Goal: Answer question/provide support: Share knowledge or assist other users

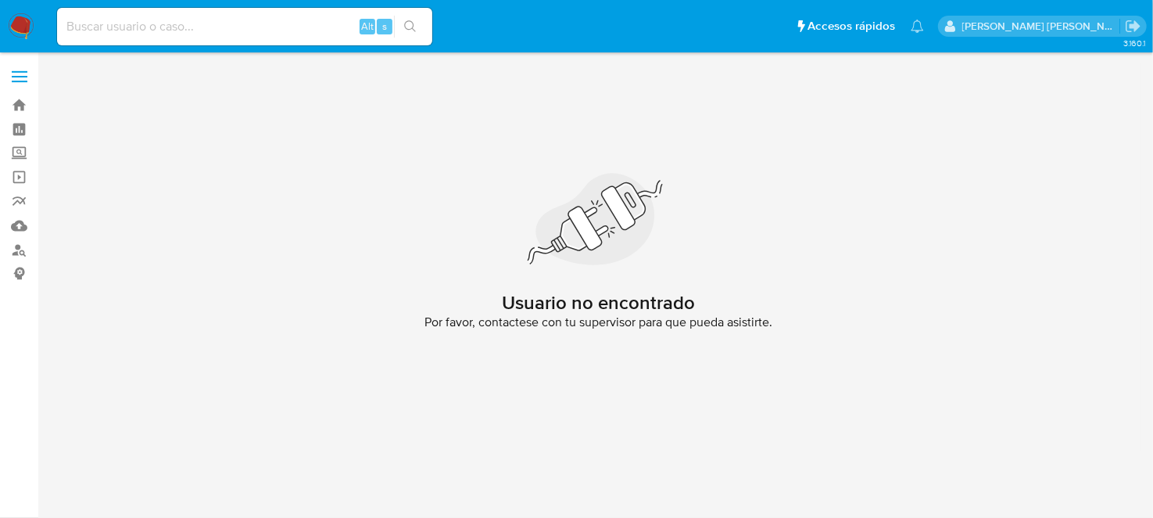
drag, startPoint x: 25, startPoint y: 34, endPoint x: 191, endPoint y: 149, distance: 201.3
click at [25, 34] on img at bounding box center [21, 26] width 27 height 27
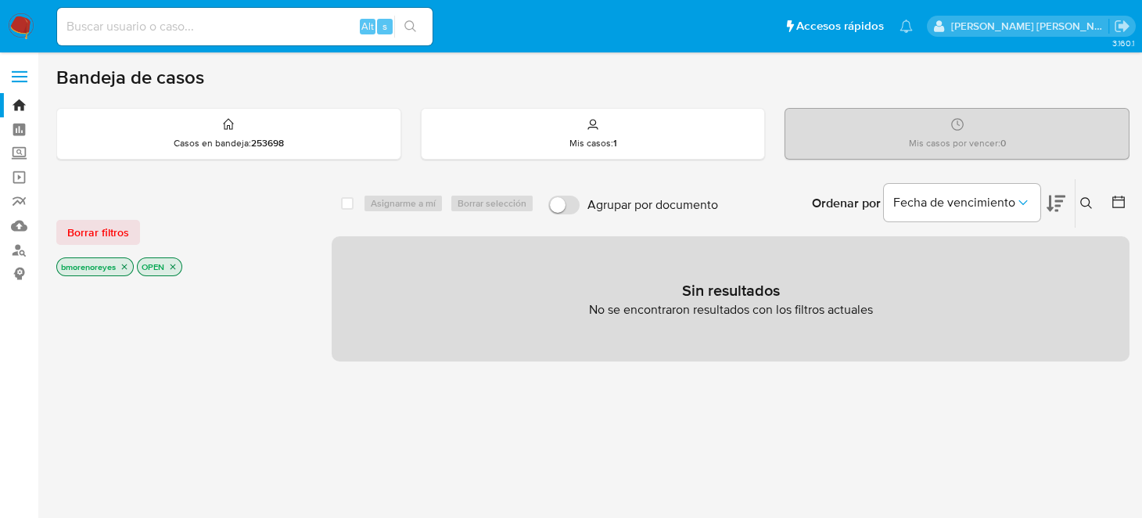
click at [119, 28] on input at bounding box center [244, 26] width 375 height 20
paste input "703467912"
type input "703467912"
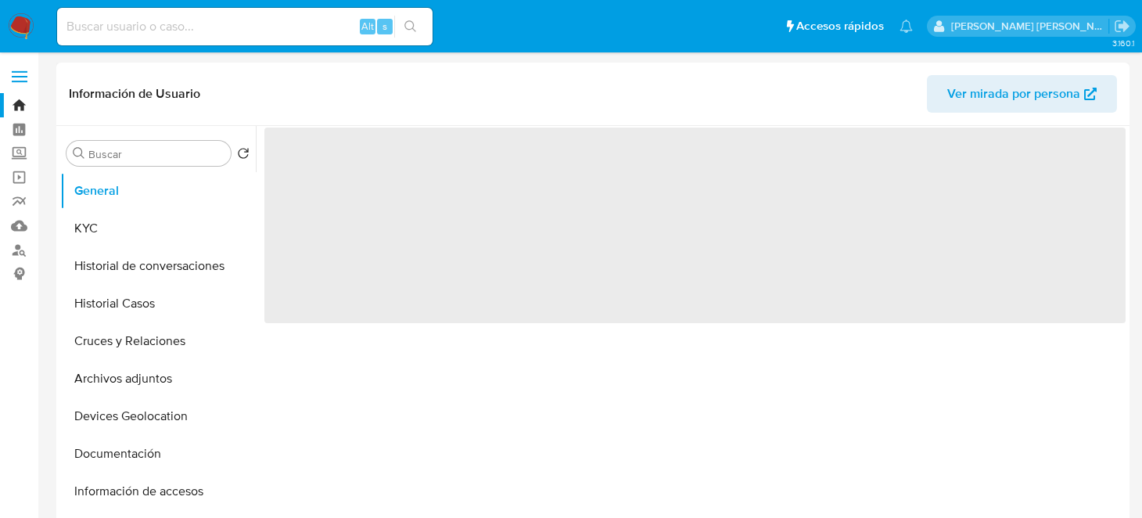
select select "10"
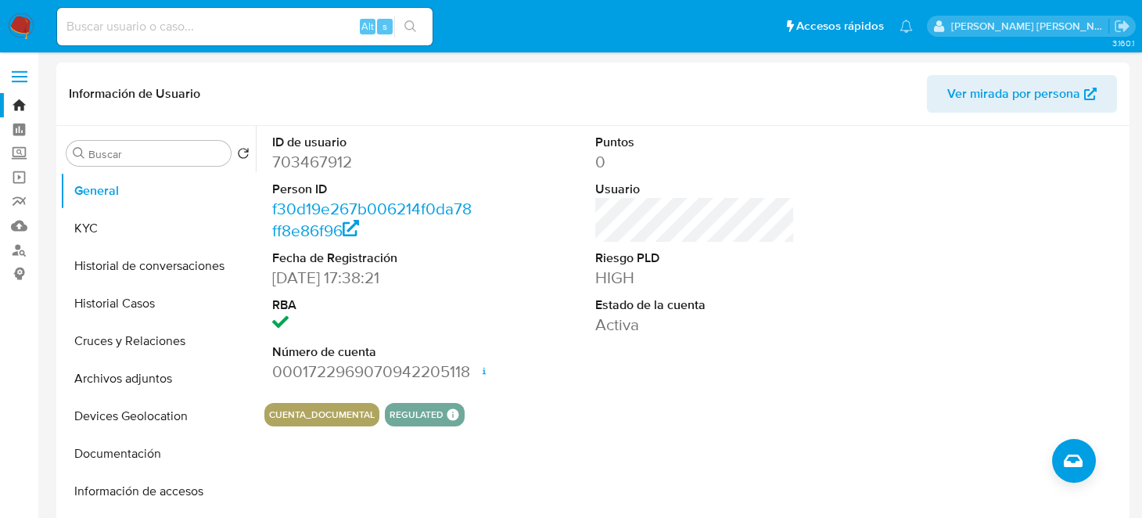
click at [496, 312] on div "ID de usuario 703467912 Person ID f30d19e267b006214f0da78ff8e86f96 Fecha de Reg…" at bounding box center [694, 258] width 861 height 264
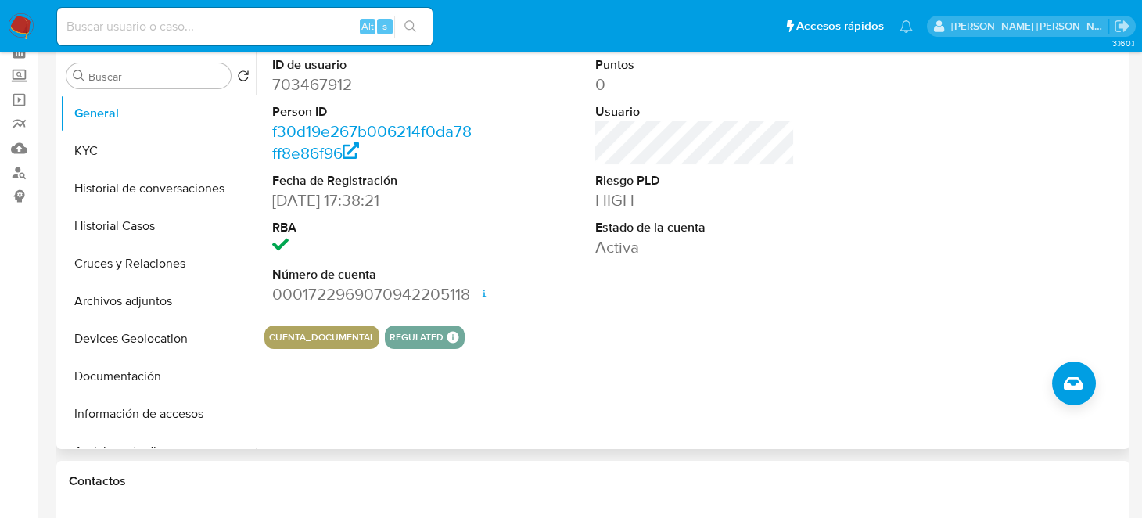
click at [447, 337] on icon at bounding box center [453, 338] width 12 height 12
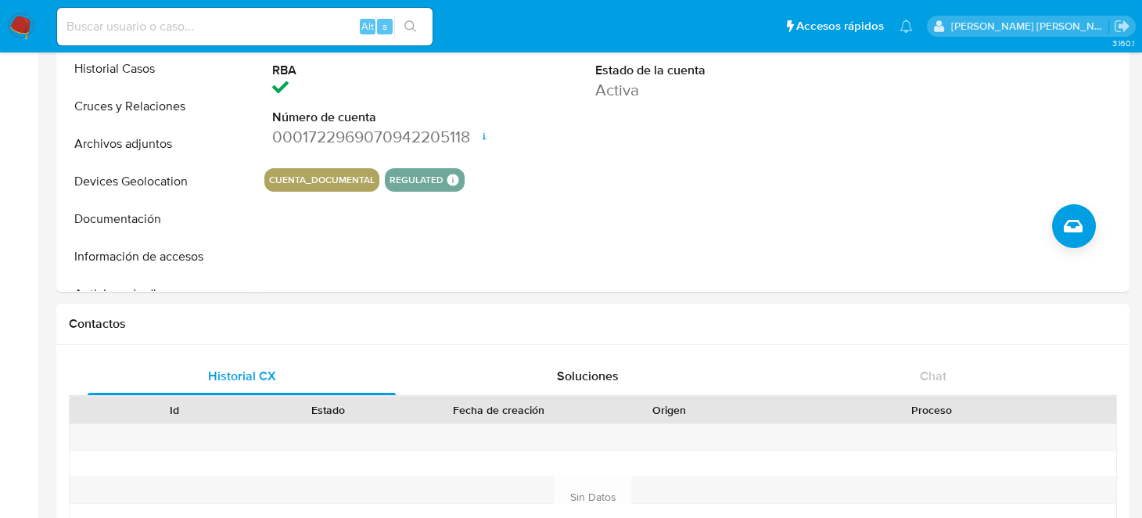
scroll to position [0, 0]
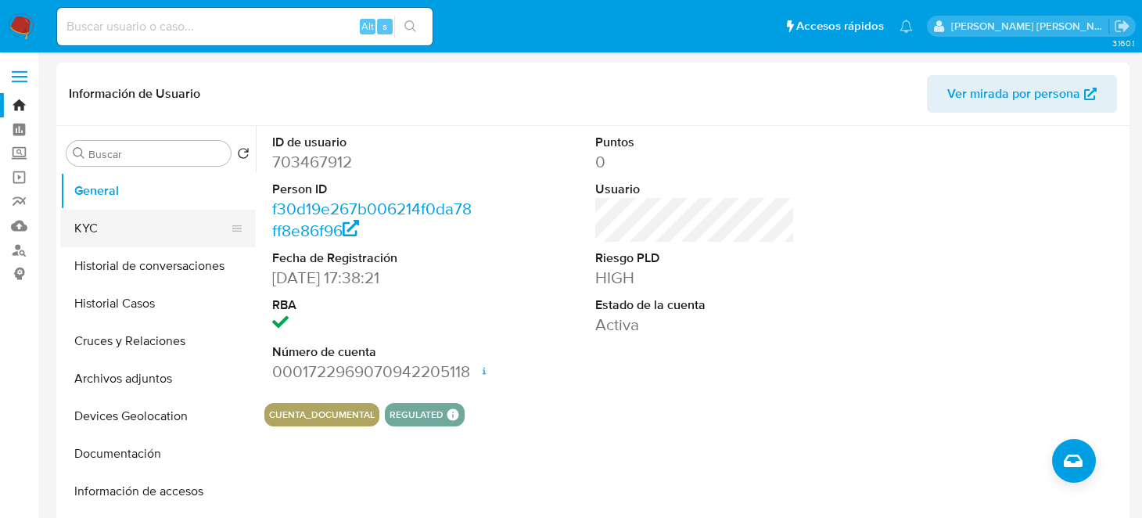
click at [120, 237] on button "KYC" at bounding box center [151, 229] width 183 height 38
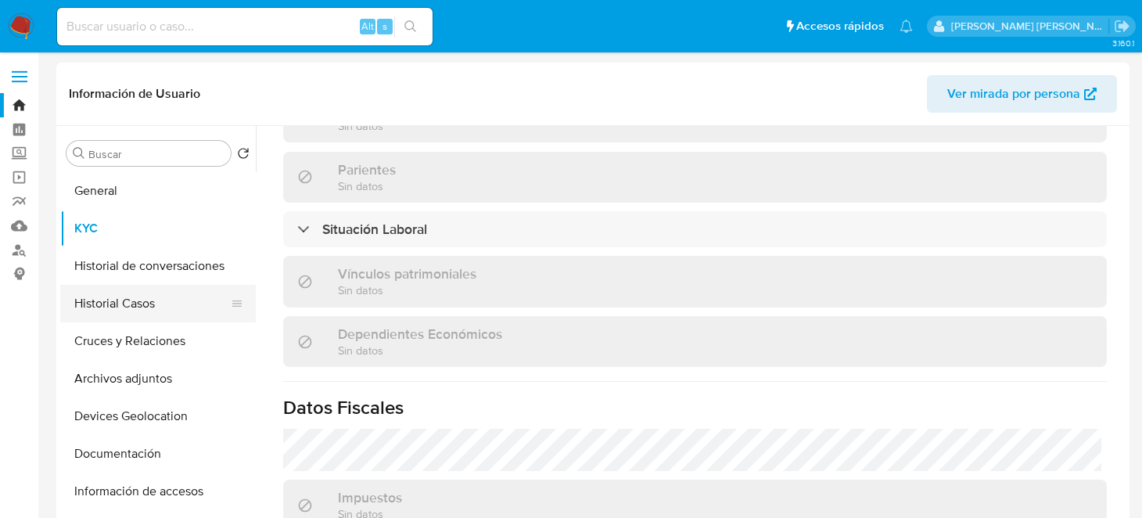
scroll to position [737, 0]
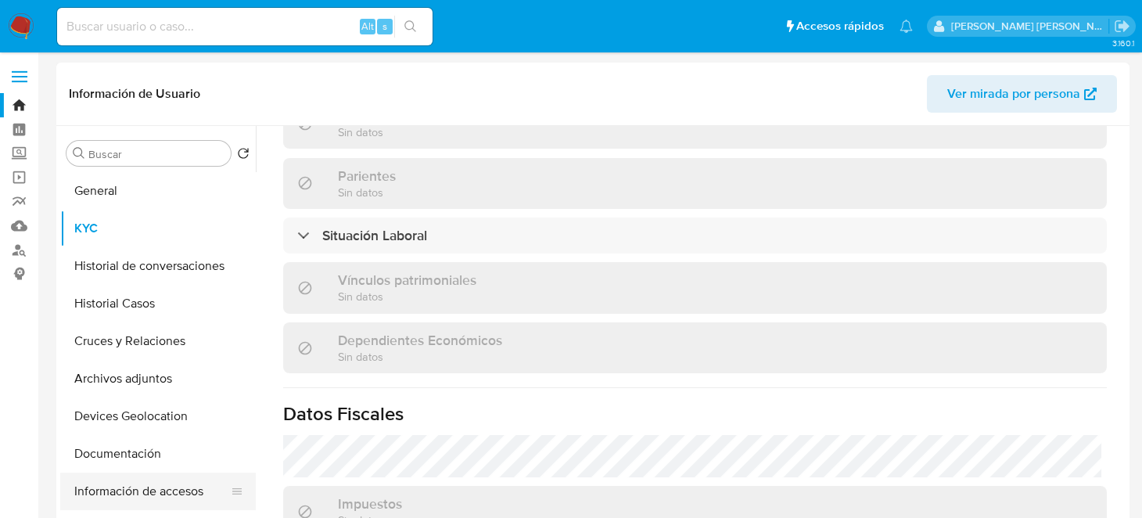
click at [131, 484] on button "Información de accesos" at bounding box center [151, 491] width 183 height 38
